Goal: Task Accomplishment & Management: Manage account settings

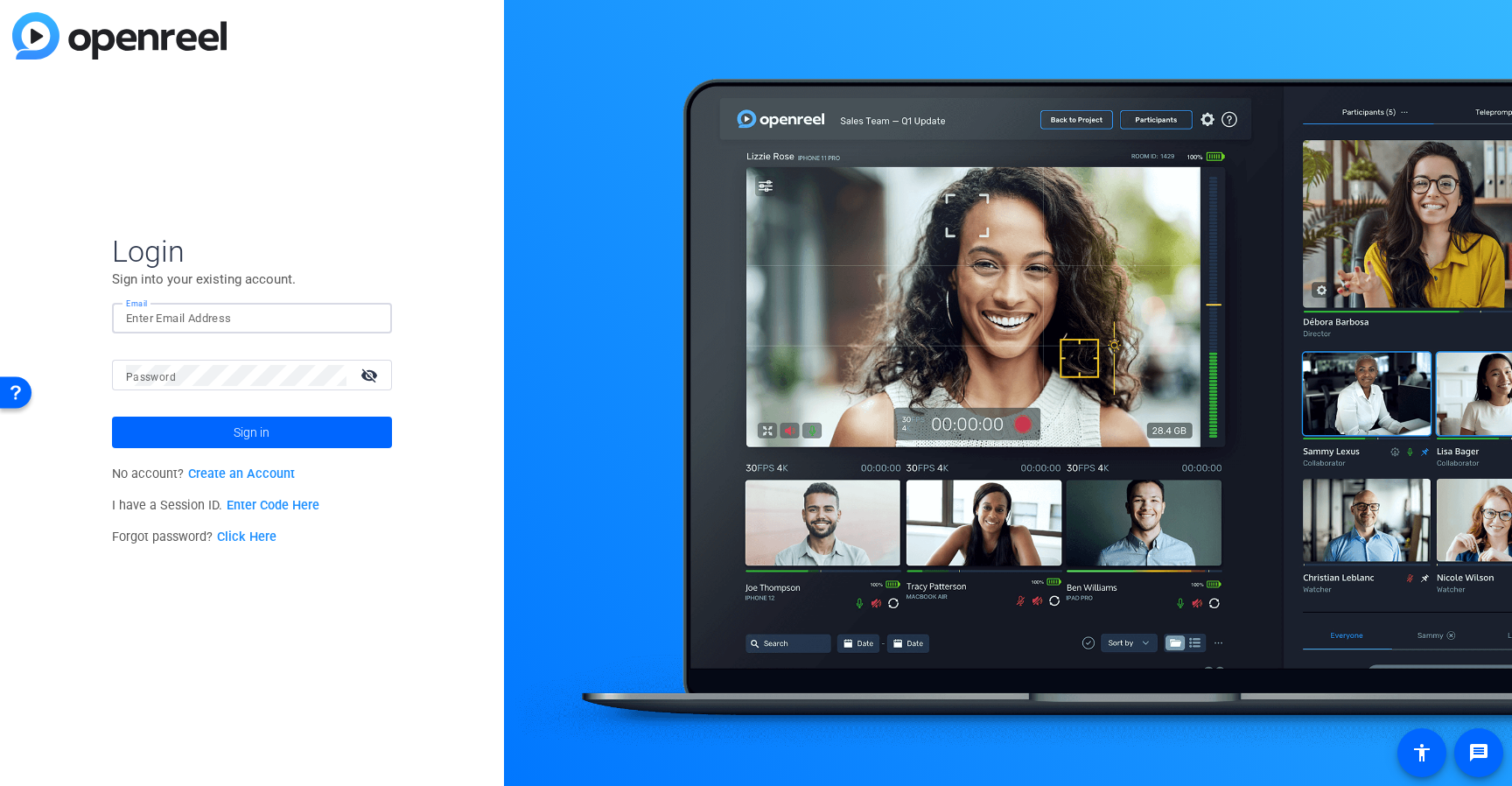
click at [333, 323] on input "Email" at bounding box center [252, 318] width 252 height 21
type input "[PERSON_NAME][EMAIL_ADDRESS][PERSON_NAME][DOMAIN_NAME]"
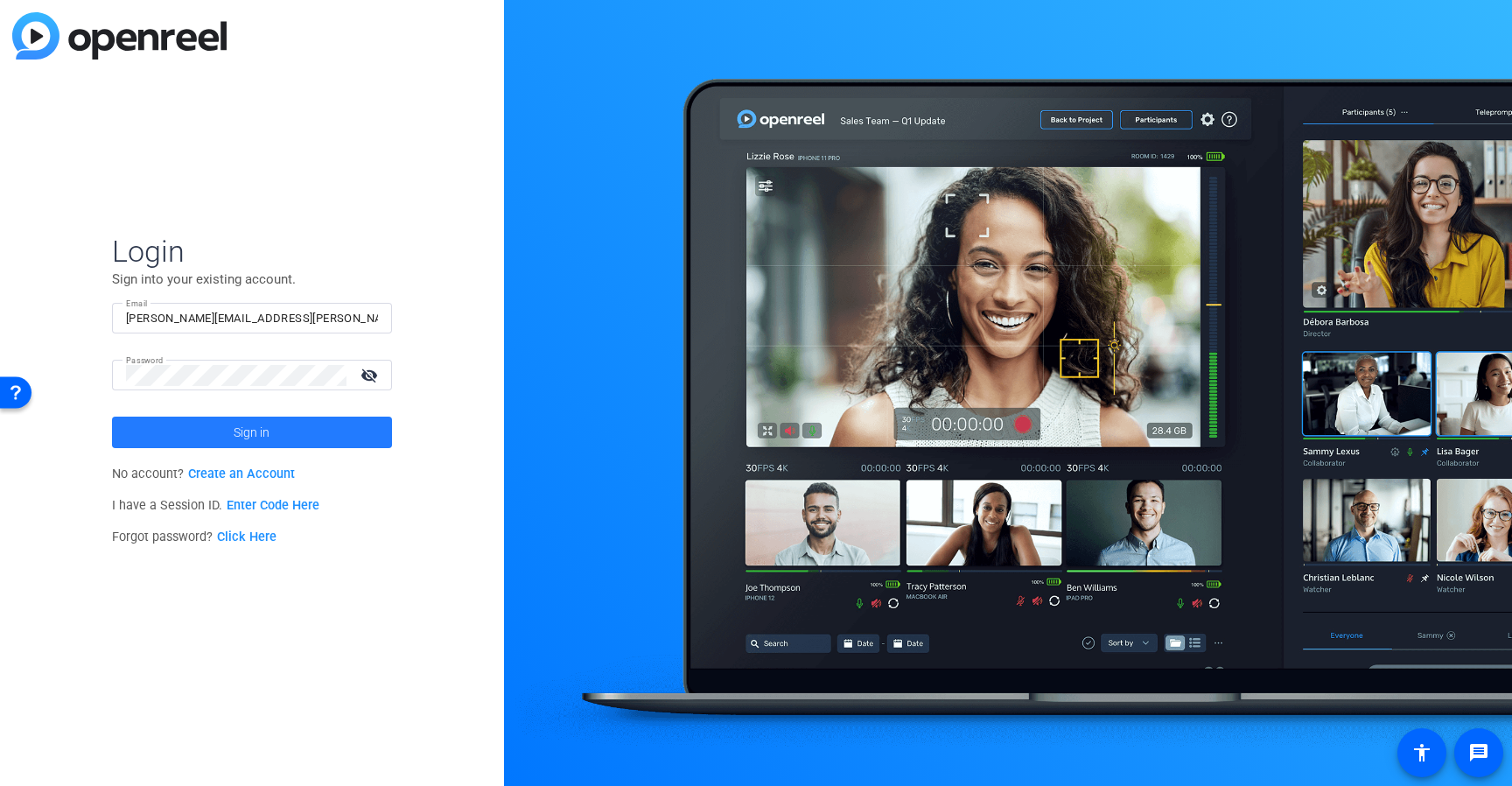
click at [288, 429] on span at bounding box center [251, 432] width 280 height 42
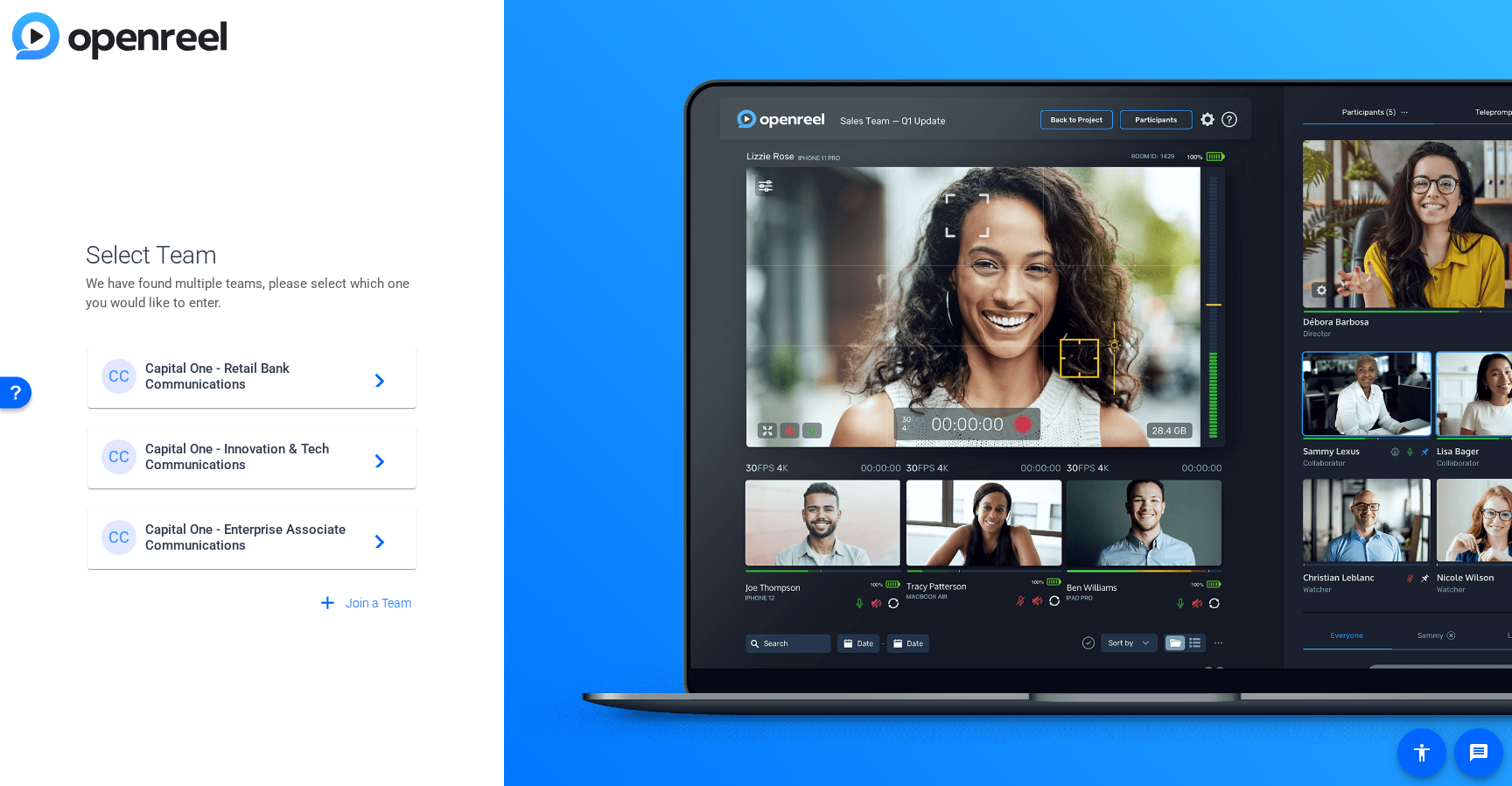
click at [260, 460] on span "Capital One - Innovation & Tech Communications" at bounding box center [254, 457] width 219 height 32
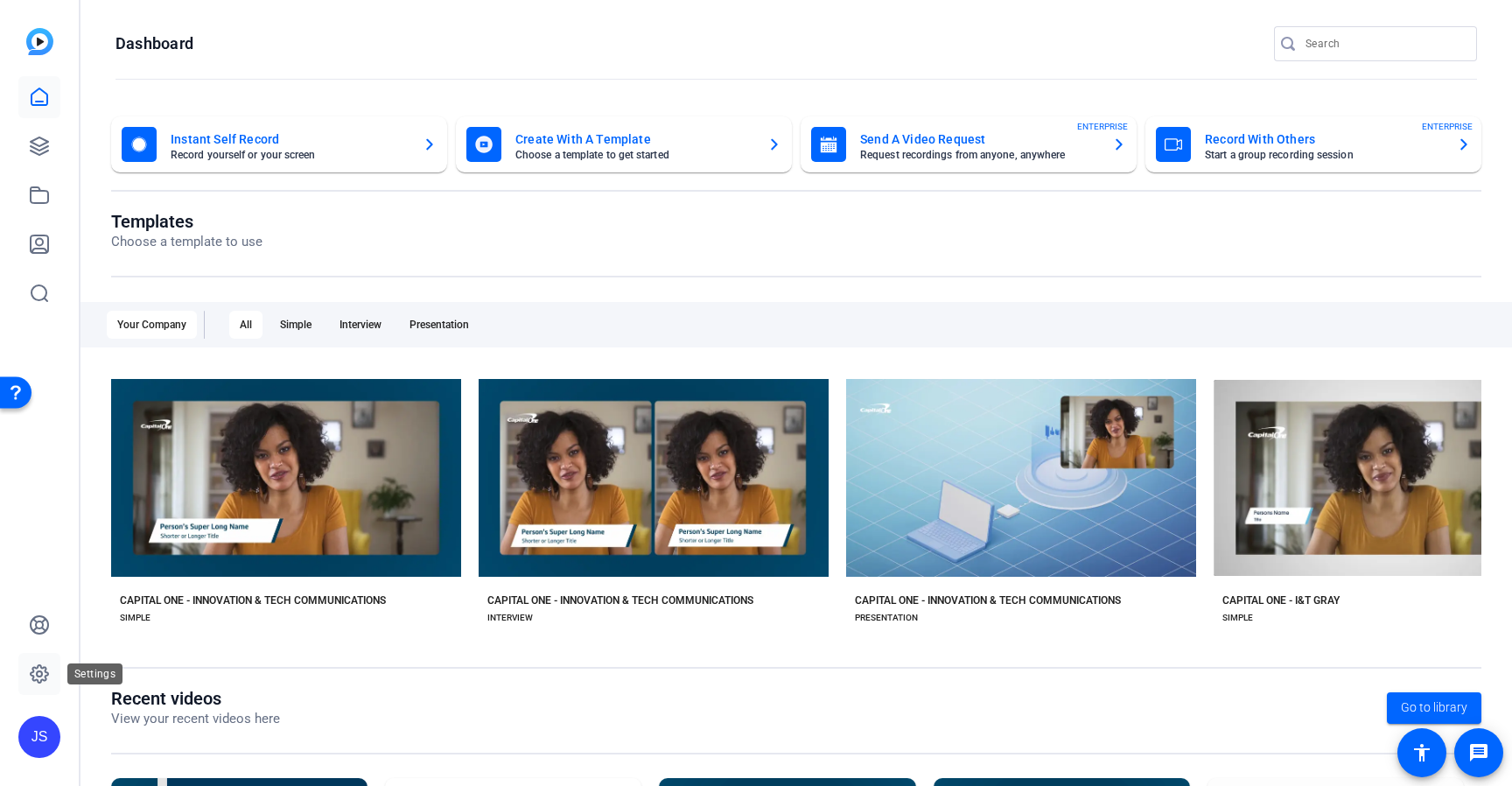
click at [37, 670] on icon at bounding box center [39, 673] width 21 height 21
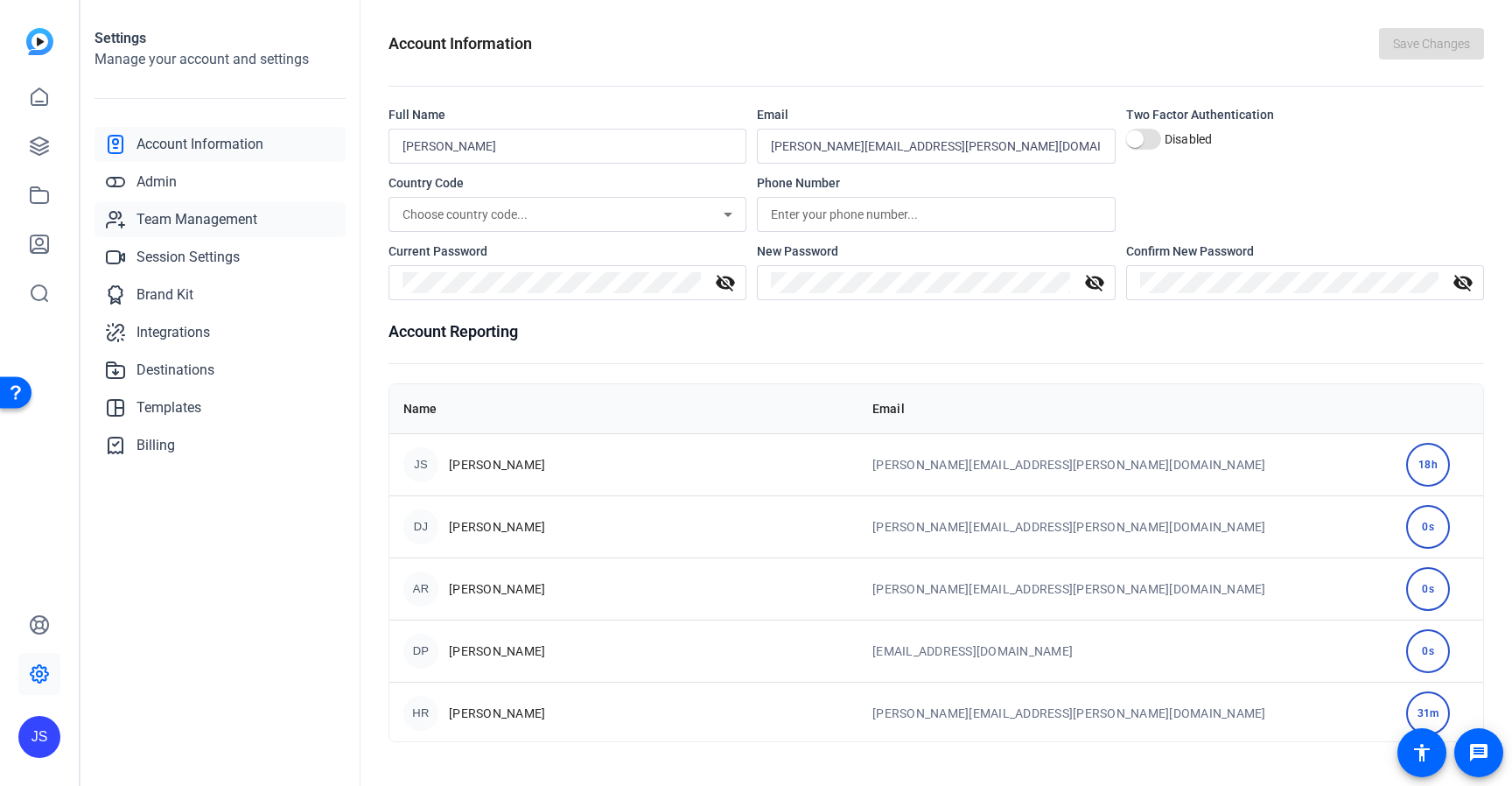
click at [181, 216] on span "Team Management" at bounding box center [196, 219] width 121 height 21
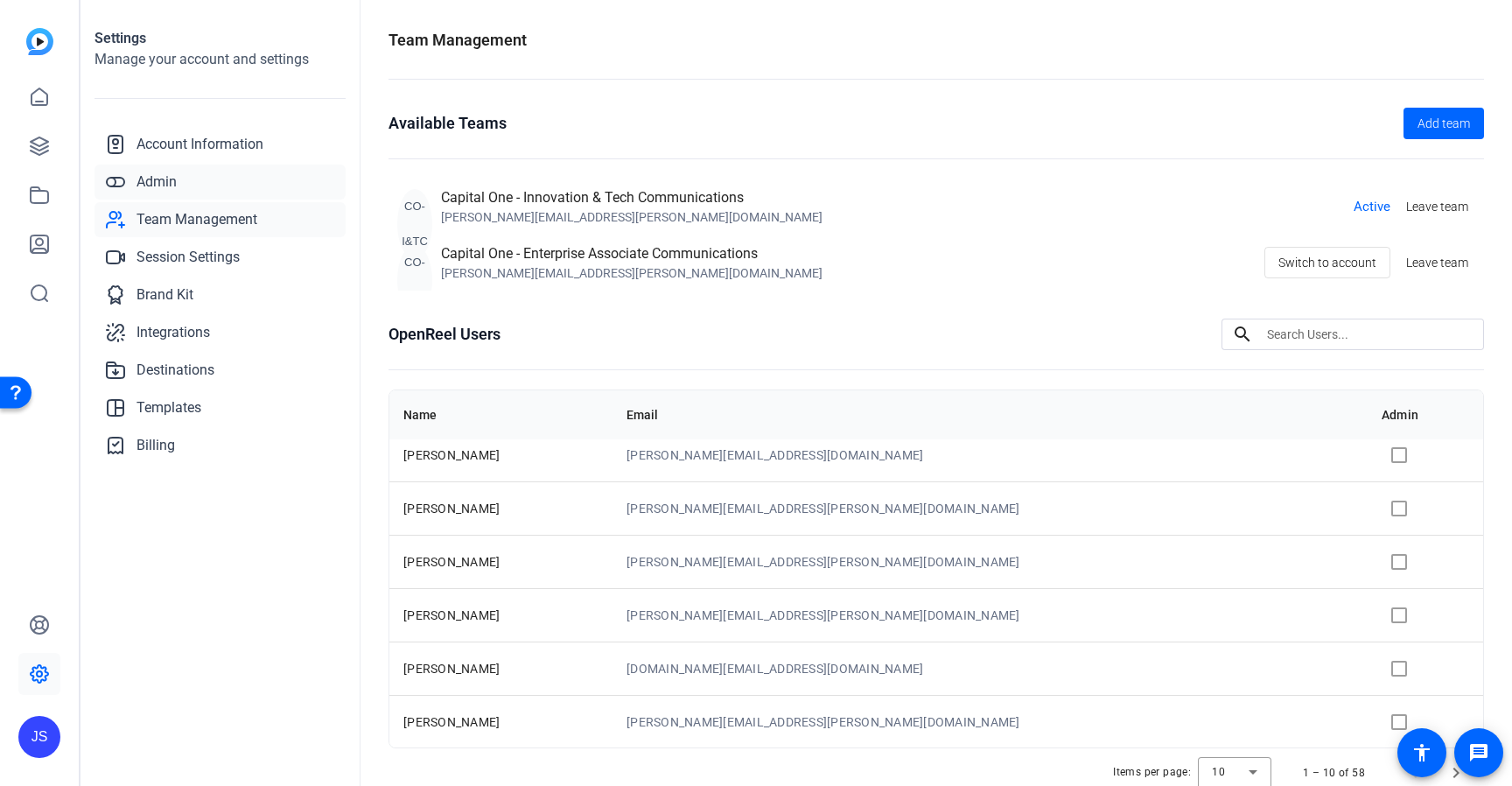
click at [208, 183] on link "Admin" at bounding box center [220, 182] width 251 height 35
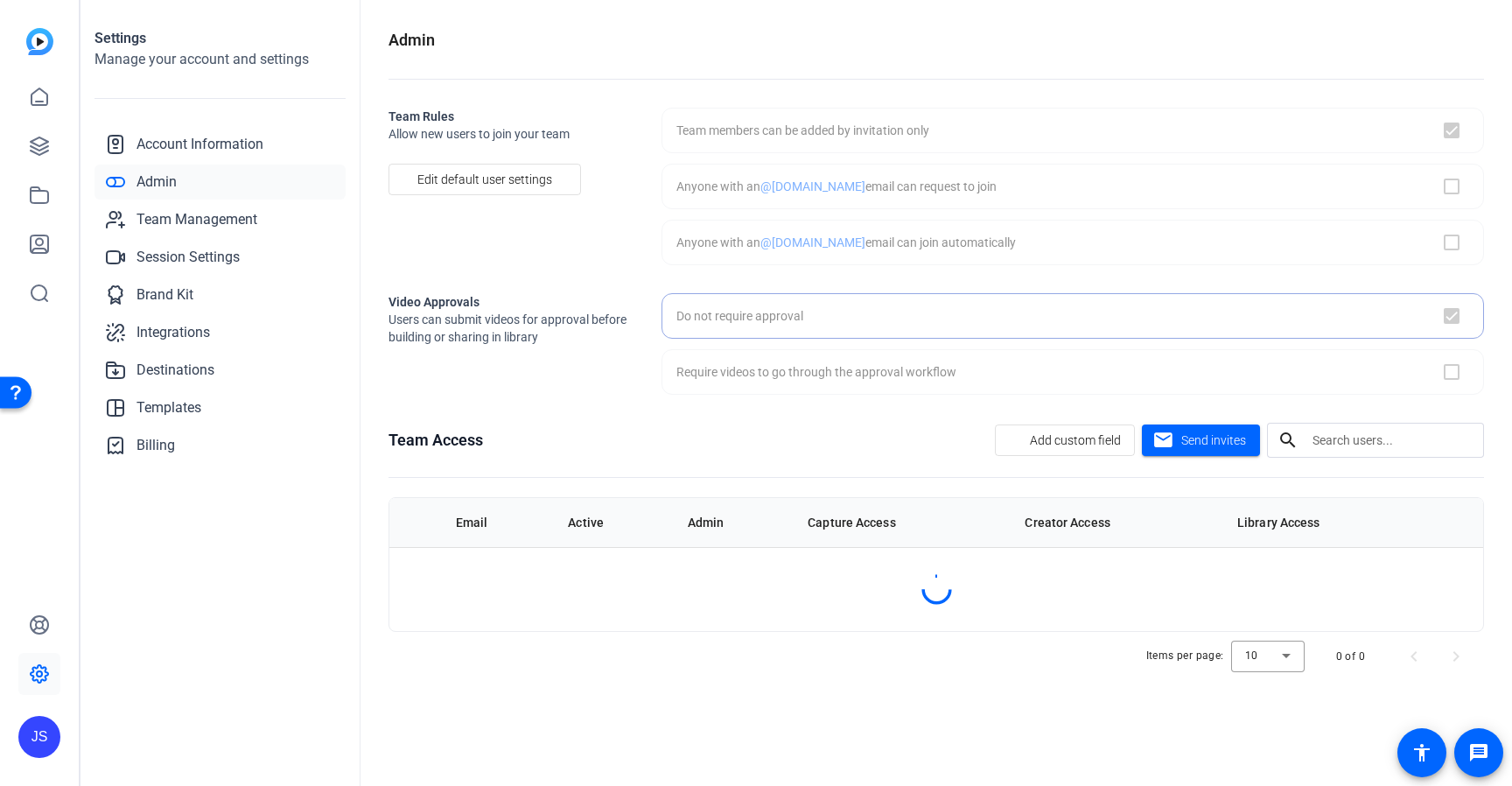
checkbox input "true"
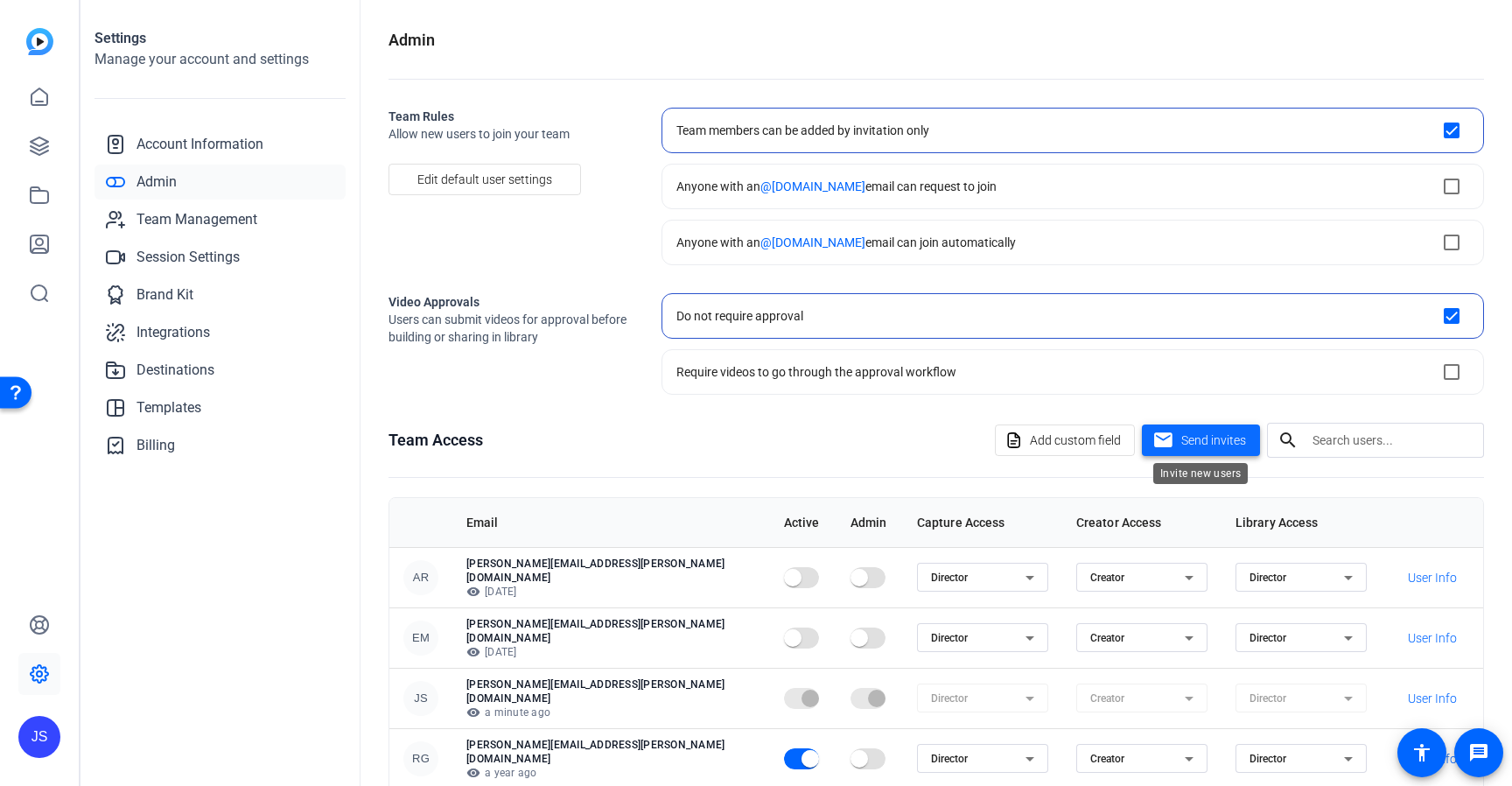
click at [1165, 438] on mat-icon "mail" at bounding box center [1163, 440] width 22 height 22
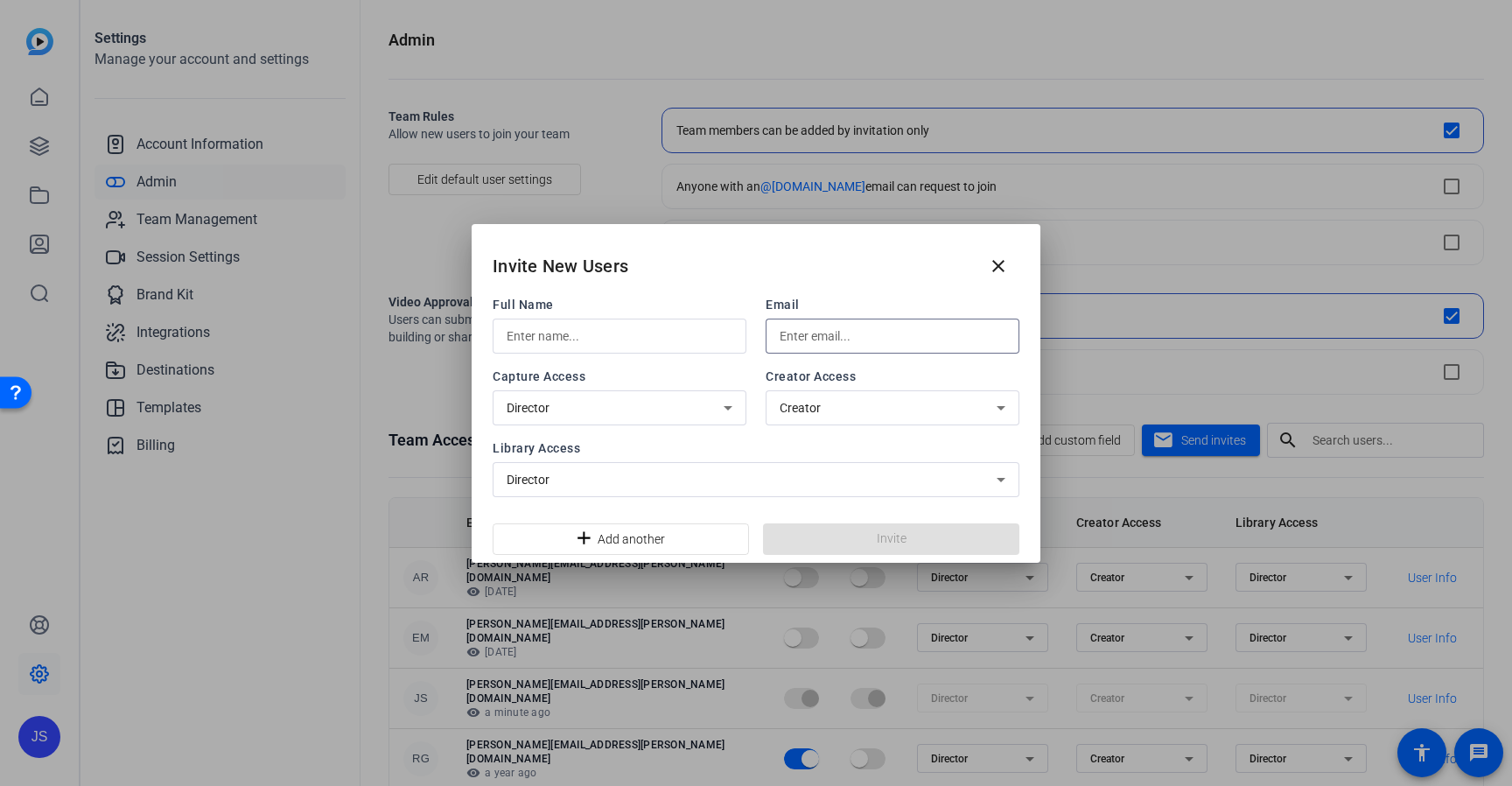
click at [816, 331] on input "text" at bounding box center [892, 336] width 226 height 21
paste input "[PERSON_NAME][EMAIL_ADDRESS][DOMAIN_NAME]"
type input "[PERSON_NAME][EMAIL_ADDRESS][DOMAIN_NAME]"
click at [595, 339] on input "text" at bounding box center [619, 336] width 226 height 21
type input "[PERSON_NAME]"
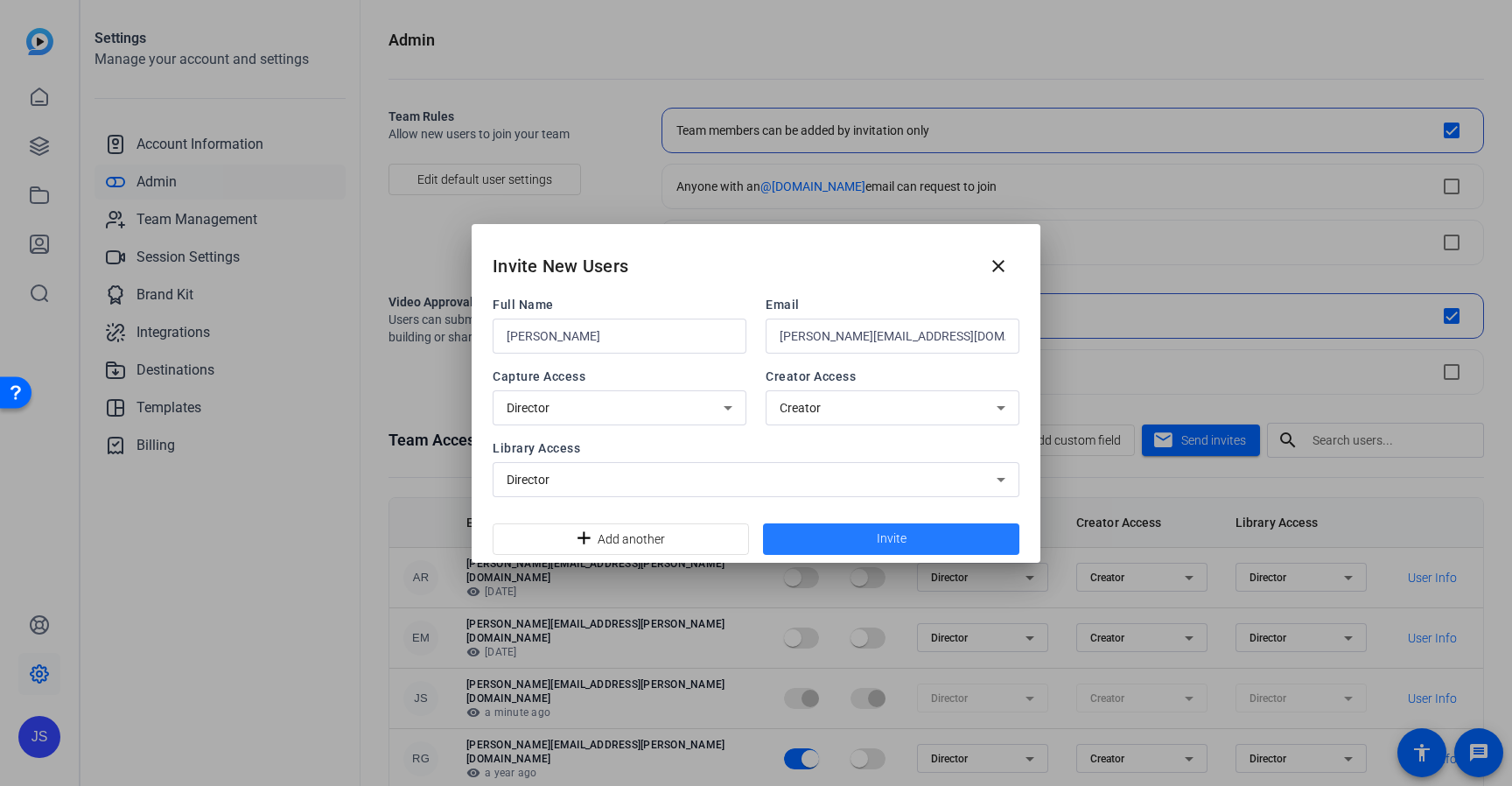
click at [798, 525] on span at bounding box center [891, 539] width 257 height 42
